Goal: Transaction & Acquisition: Purchase product/service

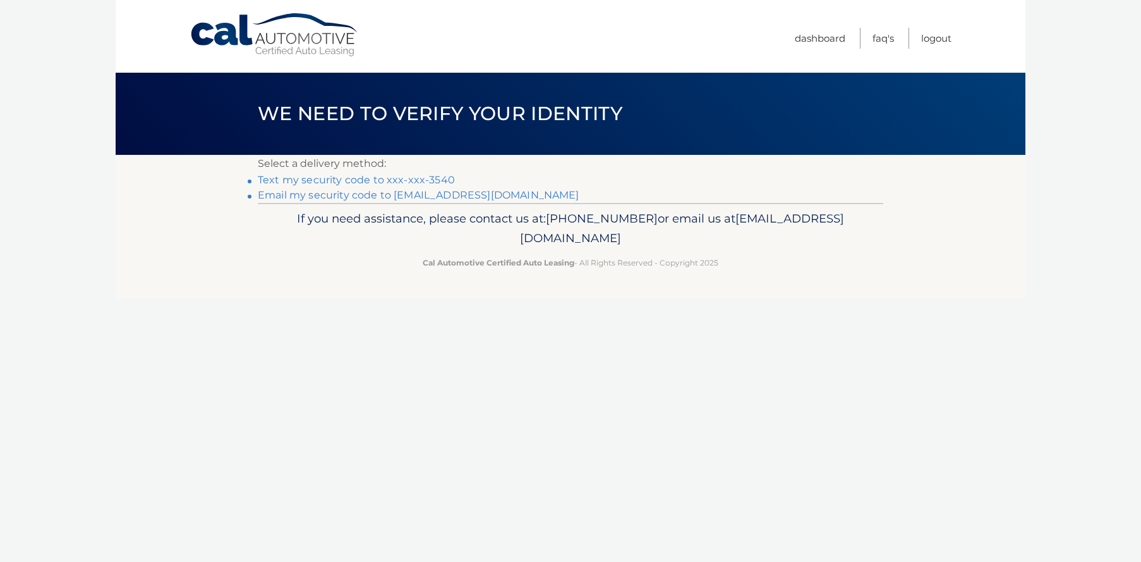
click at [345, 178] on link "Text my security code to xxx-xxx-3540" at bounding box center [356, 180] width 197 height 12
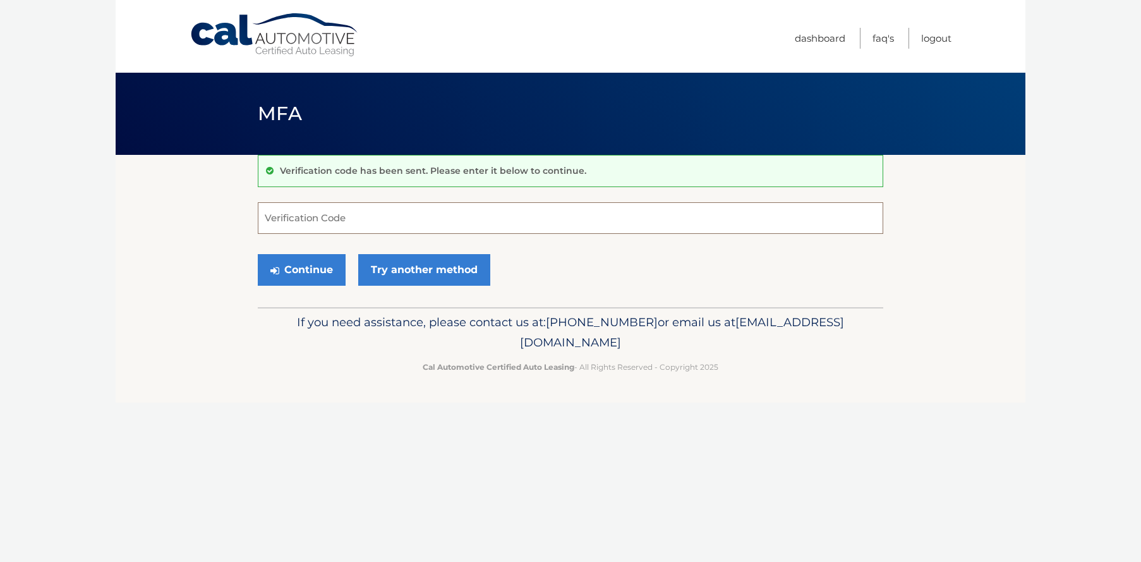
click at [318, 217] on input "Verification Code" at bounding box center [570, 218] width 625 height 32
click at [335, 216] on input "Verification Code" at bounding box center [570, 218] width 625 height 32
type input "948382"
click at [316, 269] on button "Continue" at bounding box center [302, 270] width 88 height 32
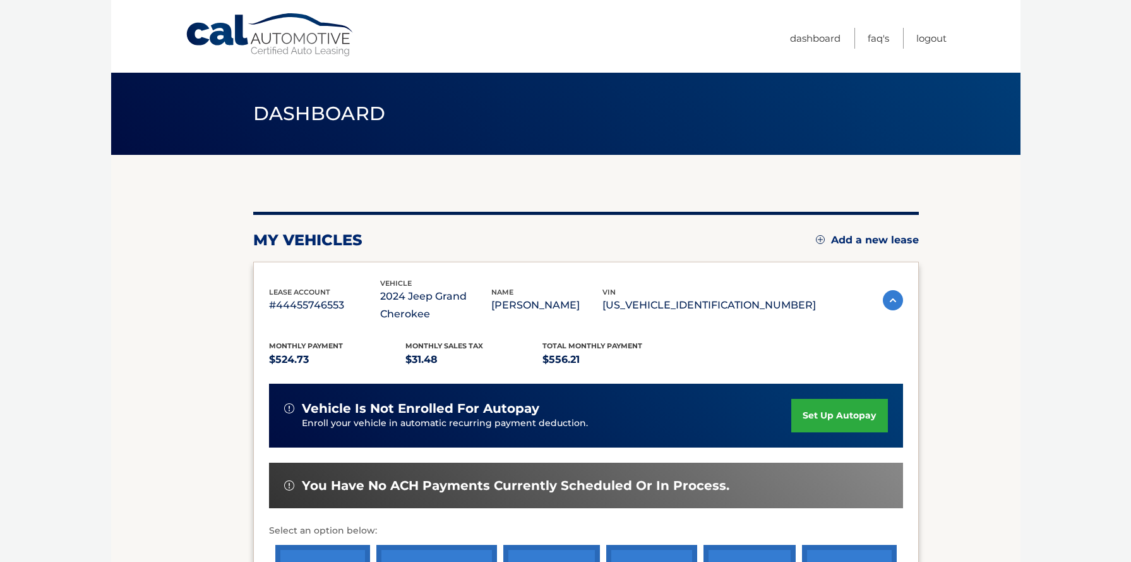
click at [208, 299] on section "my vehicles Add a new lease lease account #44455746553 vehicle 2024 Jeep Grand …" at bounding box center [566, 421] width 910 height 533
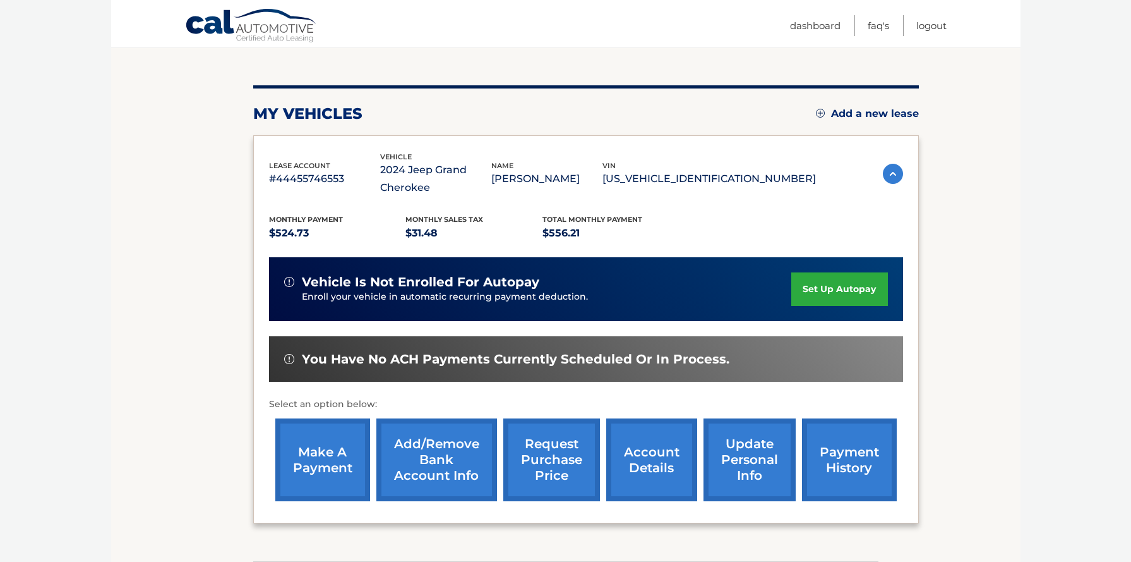
scroll to position [190, 0]
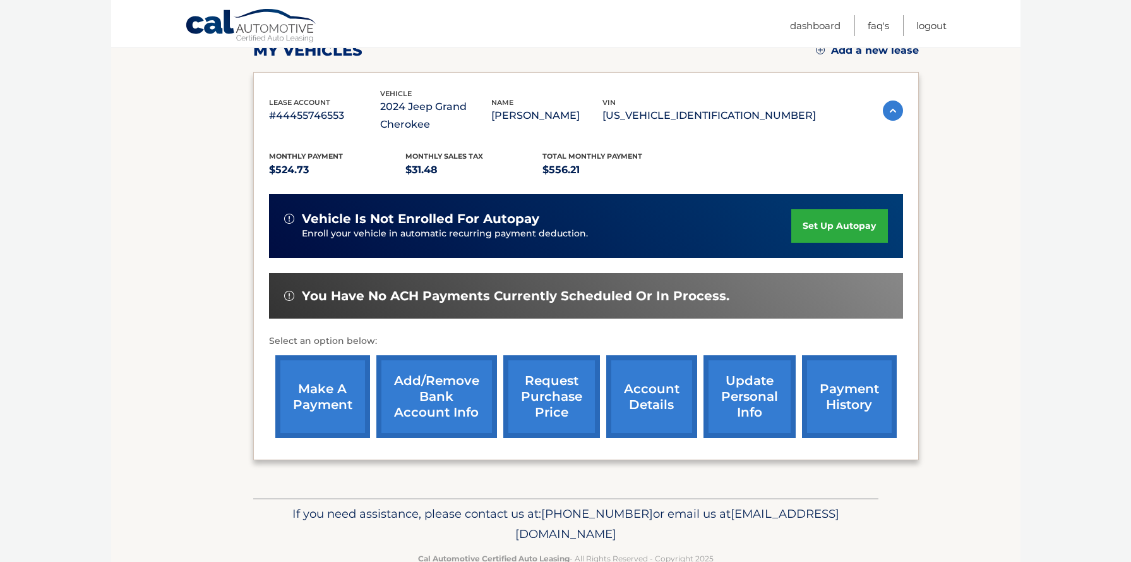
click at [323, 396] on link "make a payment" at bounding box center [322, 396] width 95 height 83
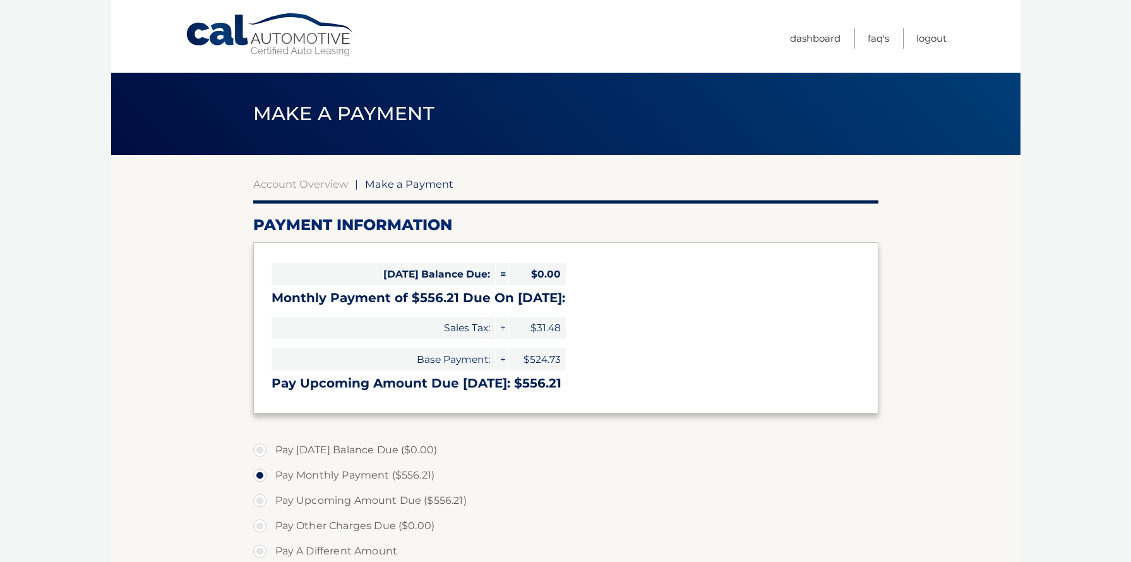
select select "OTYwZjUxMjMtYWNkMC00MjMzLWFlYmQtYjgwZTIzYzllOTIx"
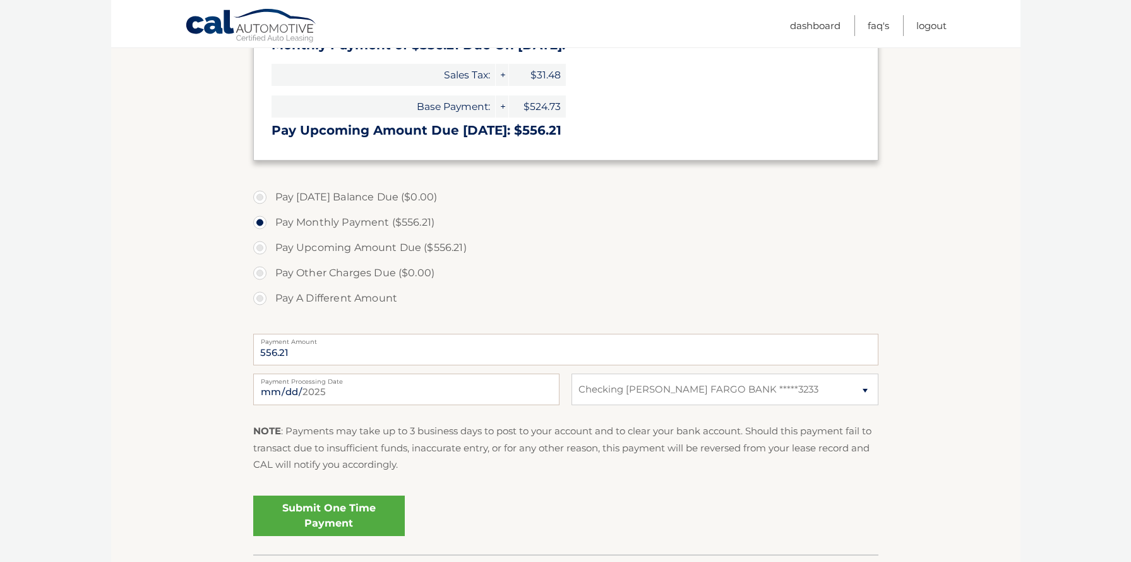
scroll to position [126, 0]
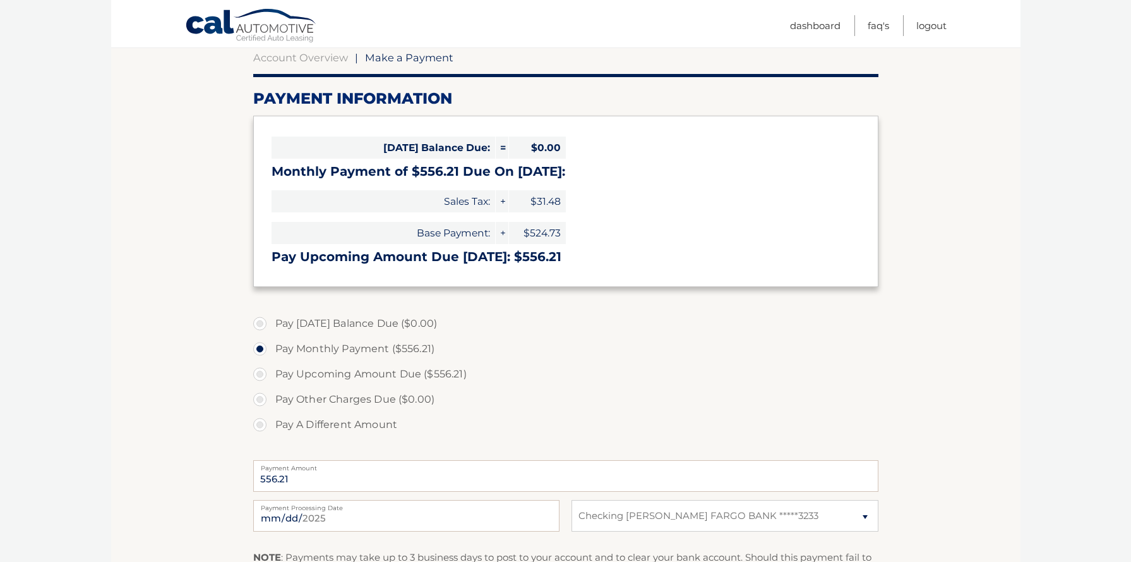
click at [177, 390] on section "Account Overview | Make a Payment Payment Information [DATE] Balance Due: = $0.…" at bounding box center [566, 354] width 910 height 652
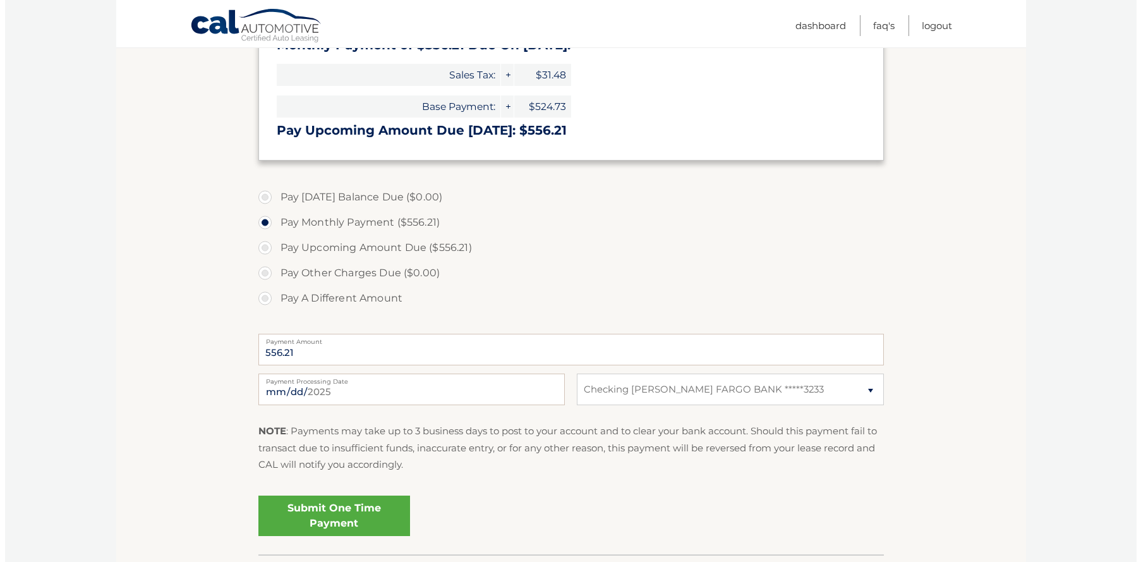
scroll to position [316, 0]
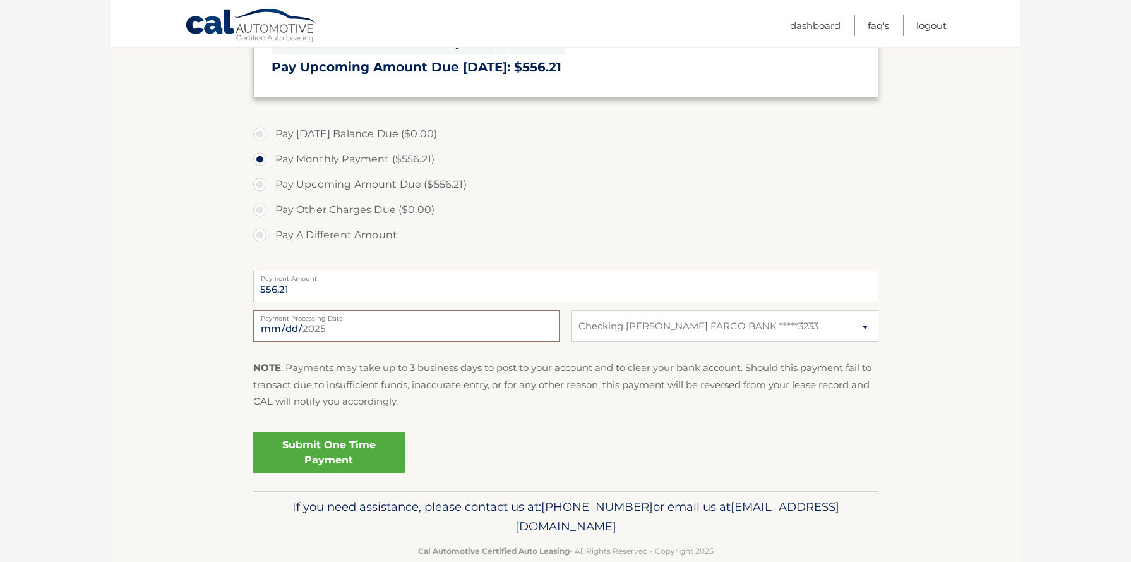
click at [328, 324] on input "[DATE]" at bounding box center [406, 326] width 306 height 32
type input "[DATE]"
click at [198, 349] on section "Account Overview | Make a Payment Payment Information [DATE] Balance Due: = $0.…" at bounding box center [566, 165] width 910 height 652
click at [325, 452] on link "Submit One Time Payment" at bounding box center [329, 452] width 152 height 40
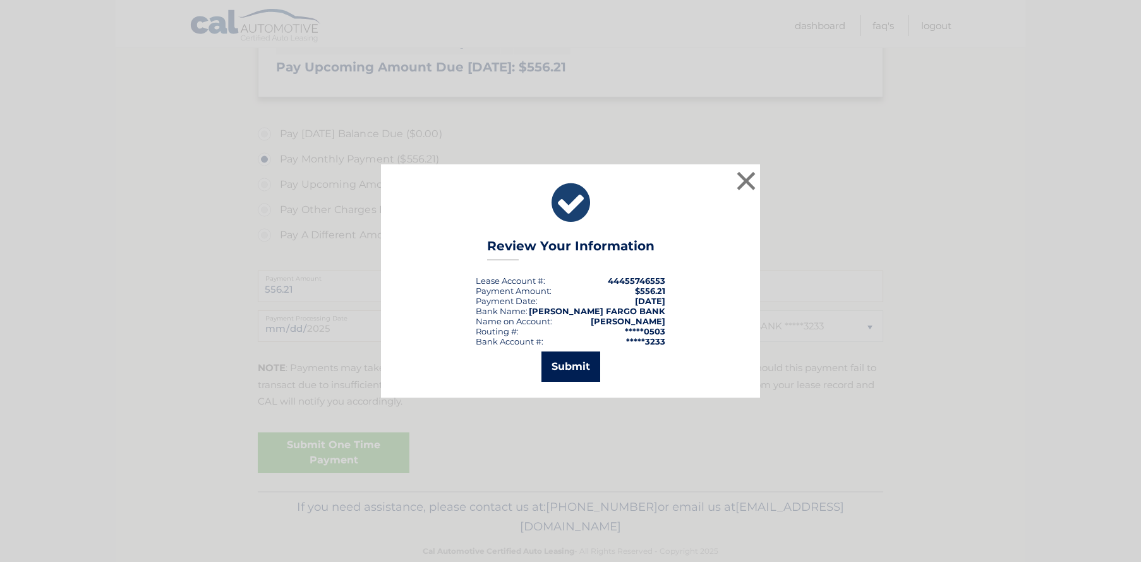
click at [562, 366] on button "Submit" at bounding box center [570, 366] width 59 height 30
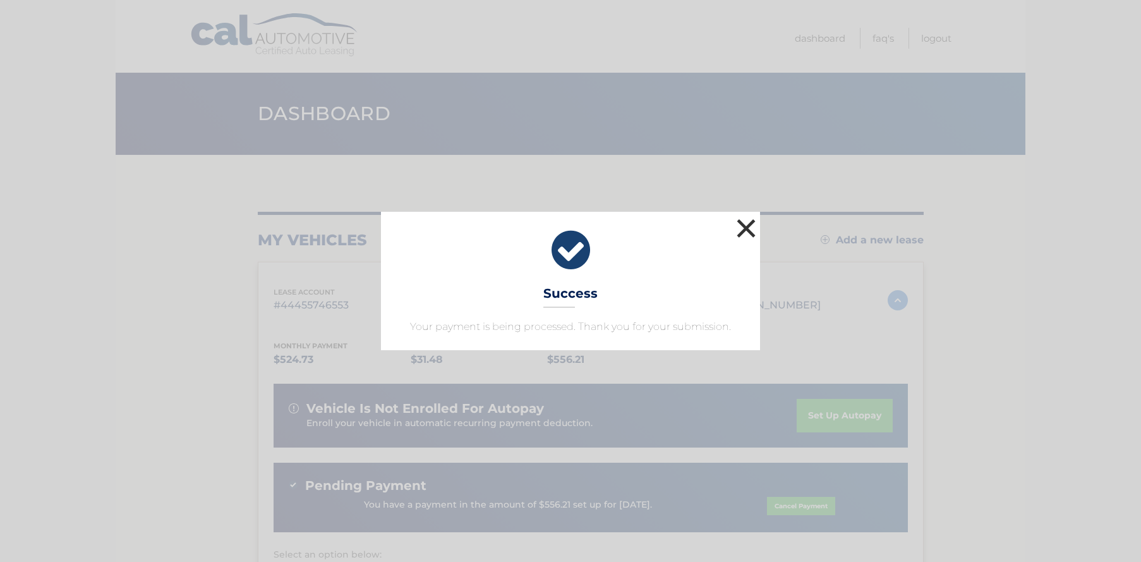
click at [739, 232] on button "×" at bounding box center [745, 227] width 25 height 25
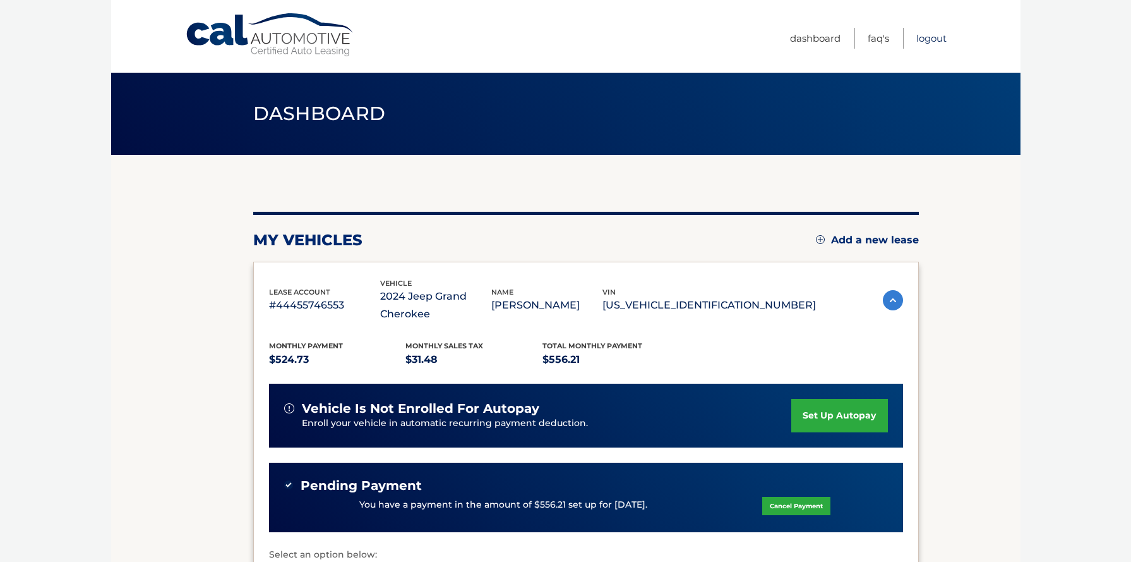
click at [936, 36] on link "Logout" at bounding box center [932, 38] width 30 height 21
